Goal: Information Seeking & Learning: Learn about a topic

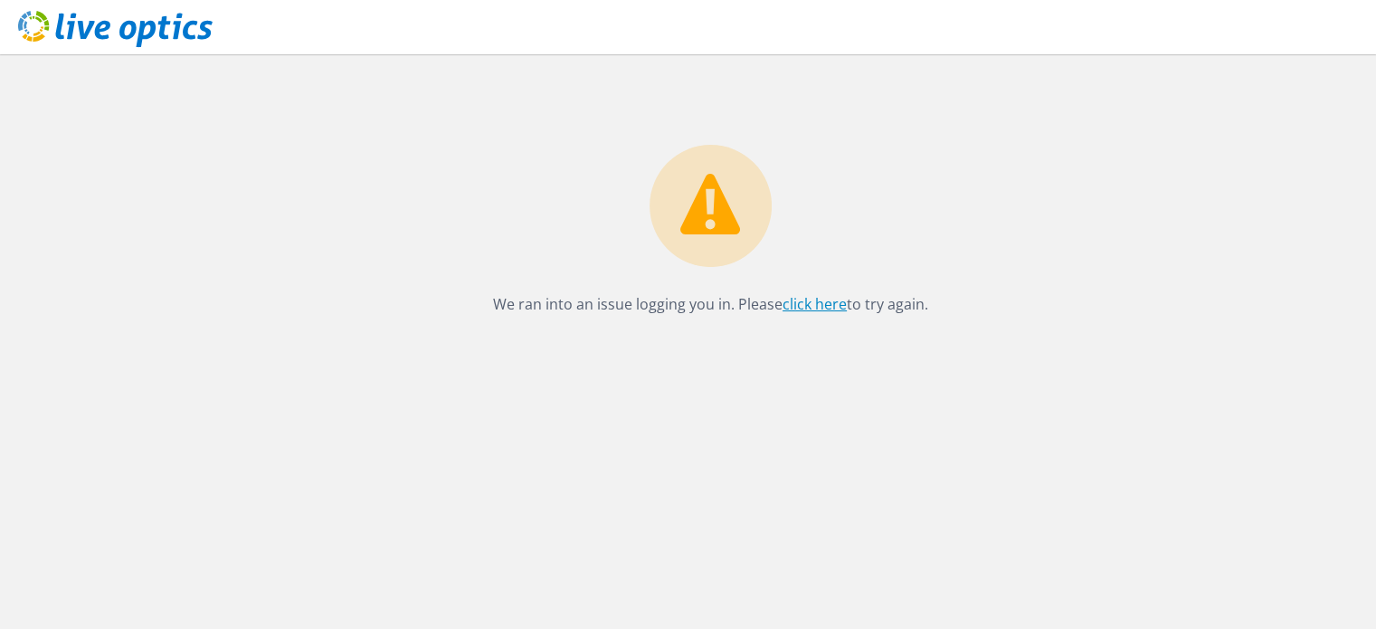
click at [803, 300] on link "click here" at bounding box center [815, 304] width 64 height 20
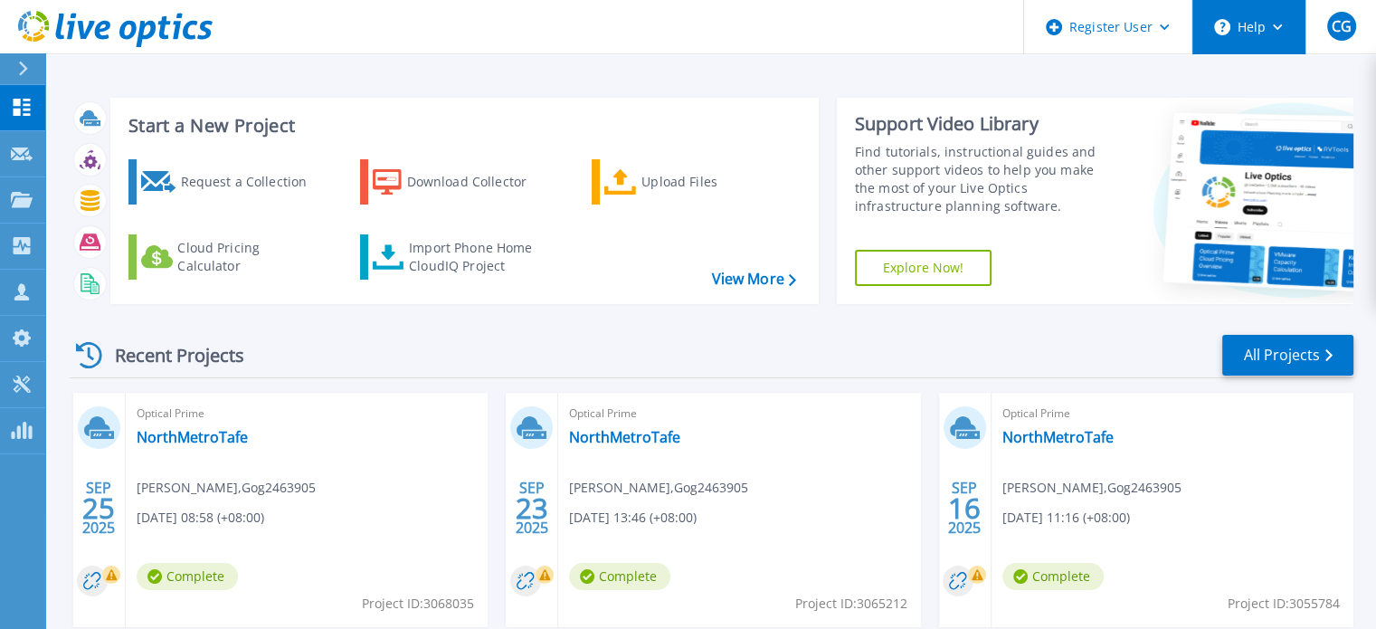
click at [1288, 24] on button "Help" at bounding box center [1248, 27] width 113 height 54
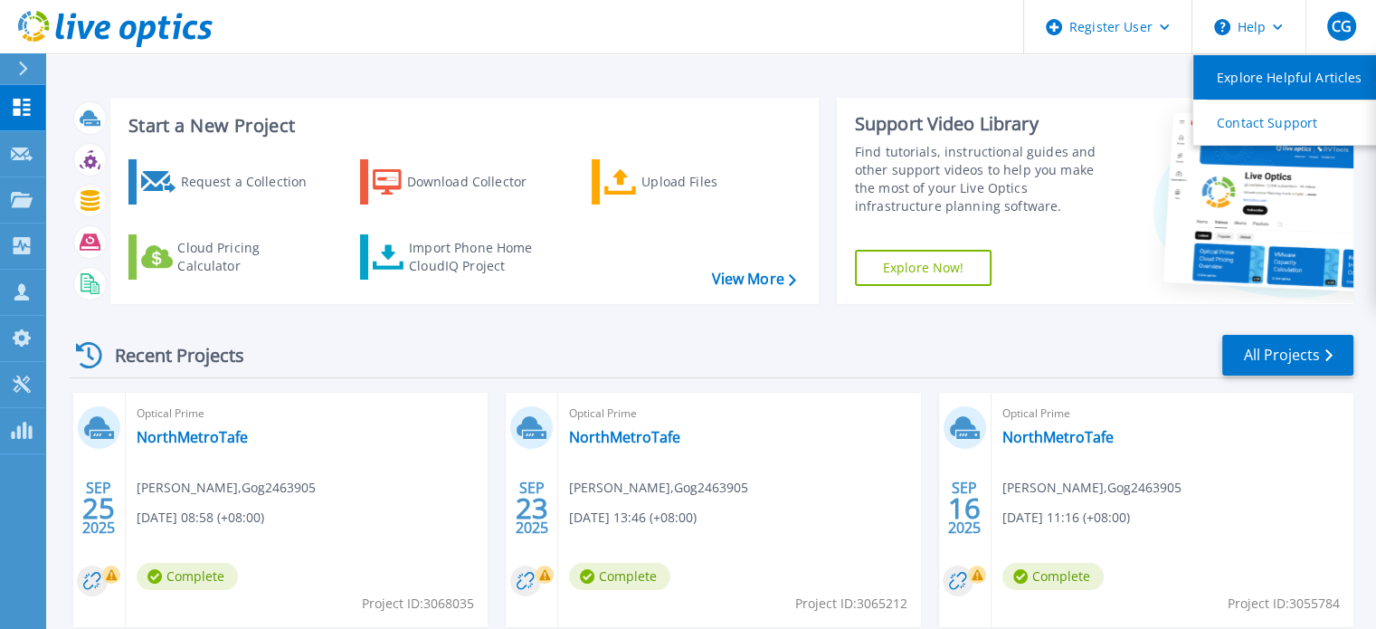
click at [1285, 71] on link "Explore Helpful Articles" at bounding box center [1294, 77] width 202 height 44
